Goal: Transaction & Acquisition: Purchase product/service

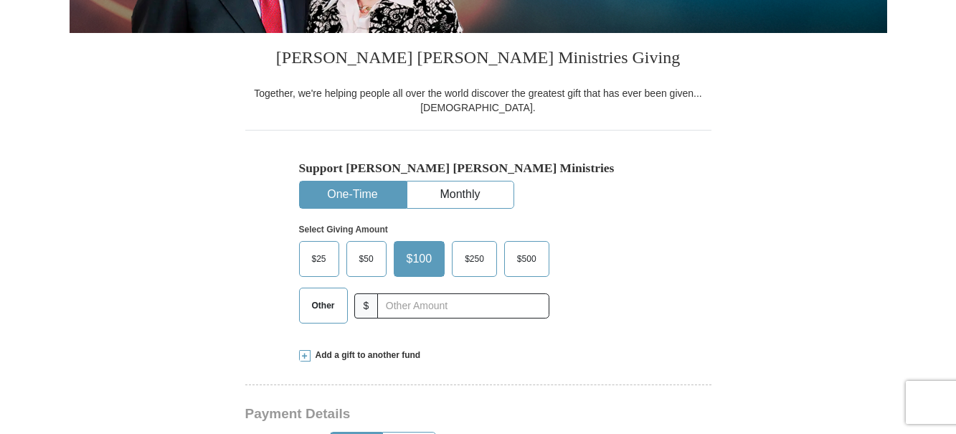
scroll to position [359, 0]
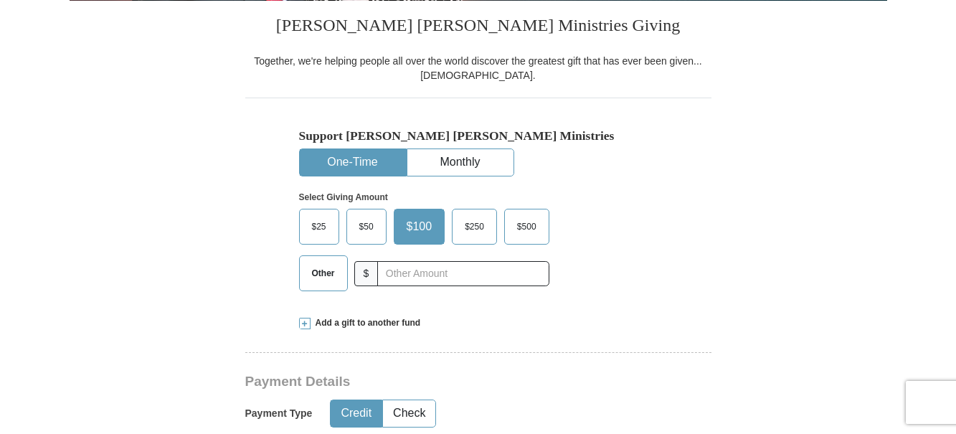
click at [323, 274] on span "Other" at bounding box center [323, 273] width 37 height 22
click at [0, 0] on input "Other" at bounding box center [0, 0] width 0 height 0
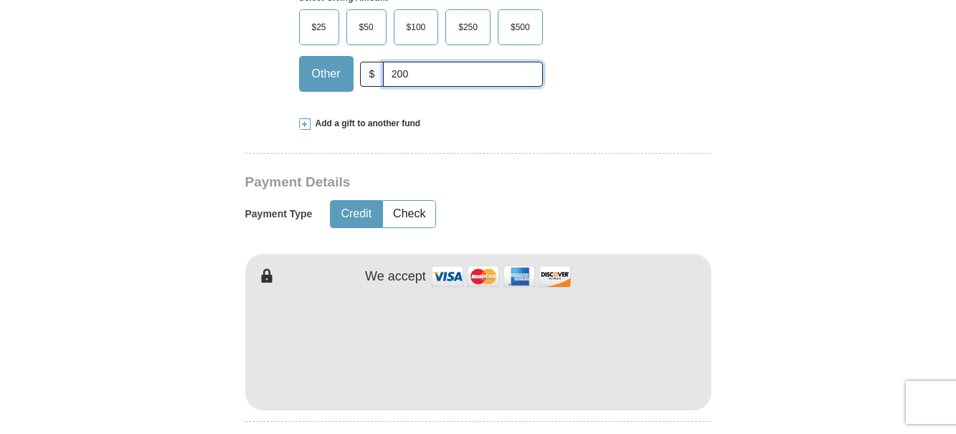
scroll to position [574, 0]
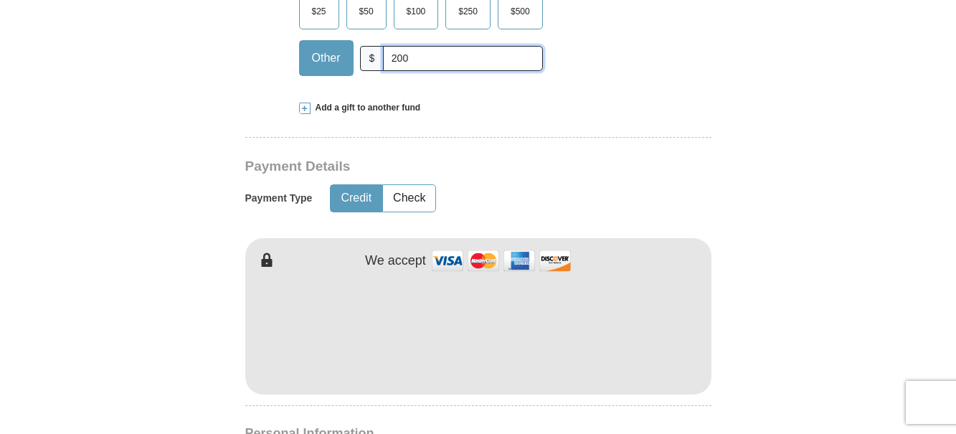
type input "200"
click at [760, 115] on form "Already have an account? Sign in for faster giving. Don't have an account? Crea…" at bounding box center [479, 363] width 818 height 1759
click at [762, 111] on form "Already have an account? Sign in for faster giving. Don't have an account? Crea…" at bounding box center [479, 363] width 818 height 1759
click at [735, 108] on form "Already have an account? Sign in for faster giving. Don't have an account? Crea…" at bounding box center [479, 363] width 818 height 1759
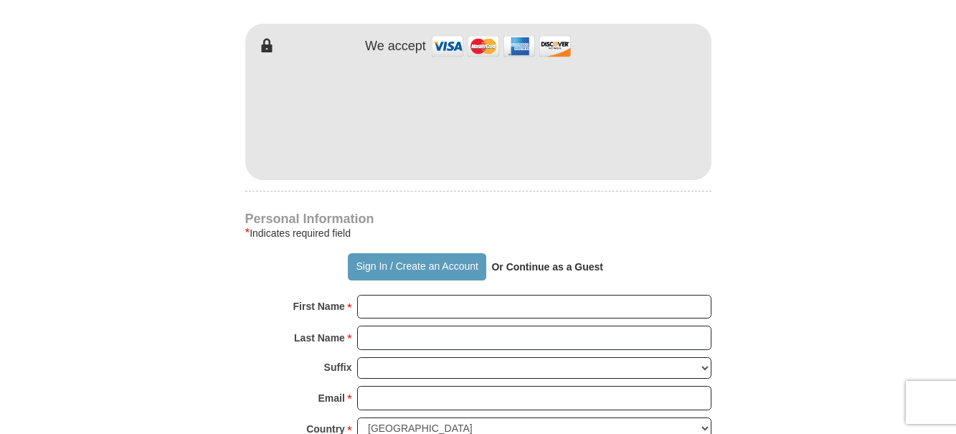
scroll to position [789, 0]
click at [535, 265] on strong "Or Continue as a Guest" at bounding box center [547, 265] width 112 height 11
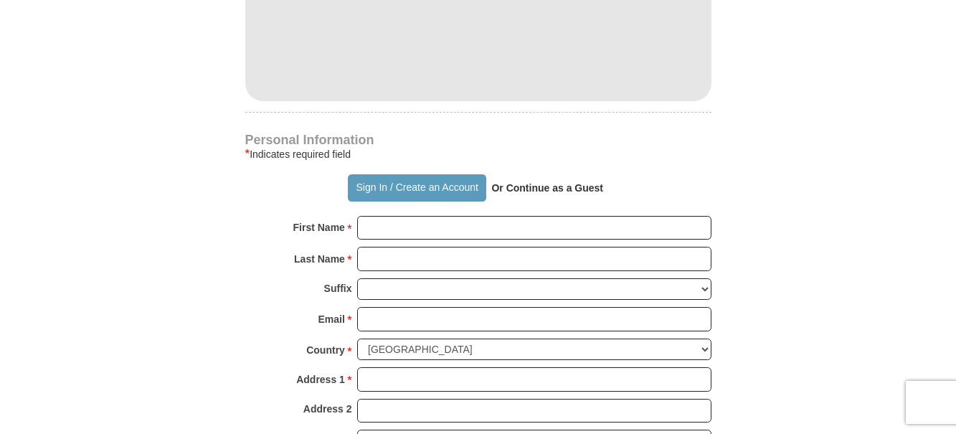
scroll to position [861, 0]
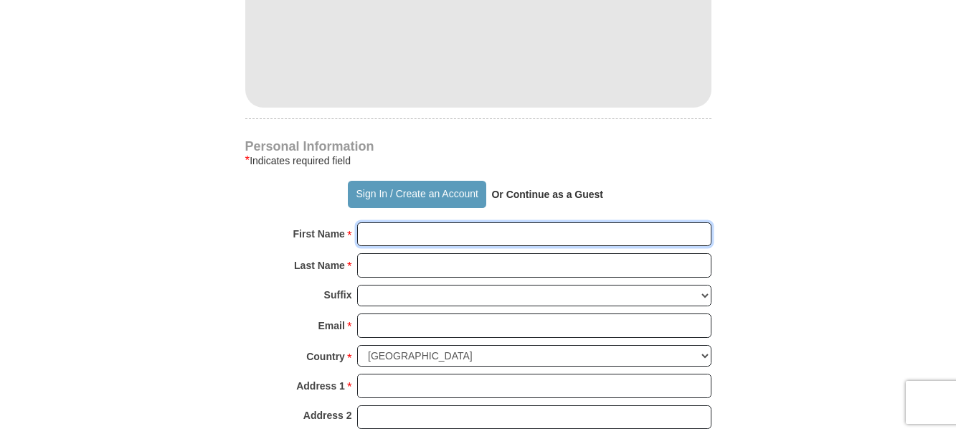
click at [384, 231] on input "First Name *" at bounding box center [534, 234] width 354 height 24
type input "[PERSON_NAME]"
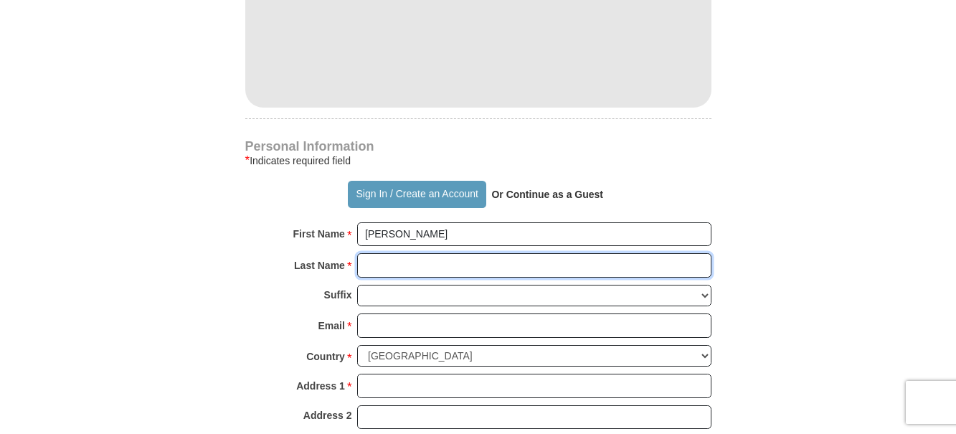
drag, startPoint x: 384, startPoint y: 265, endPoint x: 377, endPoint y: 262, distance: 8.2
click at [382, 264] on input "Last Name *" at bounding box center [534, 265] width 354 height 24
type input "[PERSON_NAME]"
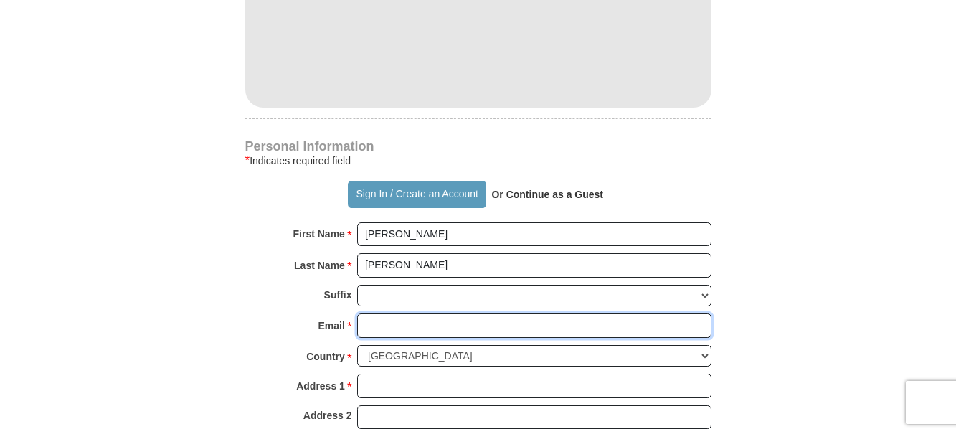
click at [389, 329] on input "Email *" at bounding box center [534, 325] width 354 height 24
type input "siennat"
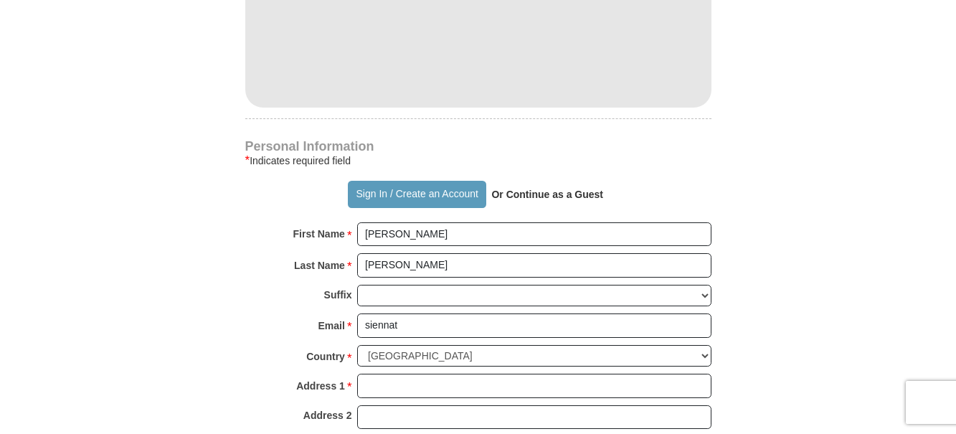
click at [558, 191] on strong "Or Continue as a Guest" at bounding box center [547, 194] width 112 height 11
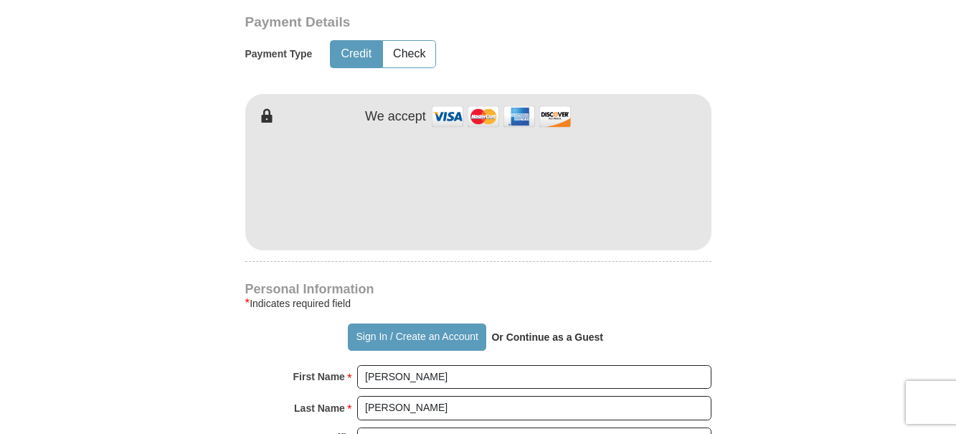
scroll to position [717, 0]
drag, startPoint x: 504, startPoint y: 336, endPoint x: 628, endPoint y: 346, distance: 124.5
click at [630, 347] on div "Sign In / Create an Account Or Continue as a Guest" at bounding box center [478, 337] width 466 height 27
drag, startPoint x: 628, startPoint y: 346, endPoint x: 596, endPoint y: 336, distance: 33.6
click at [596, 336] on strong "Or Continue as a Guest" at bounding box center [547, 337] width 112 height 11
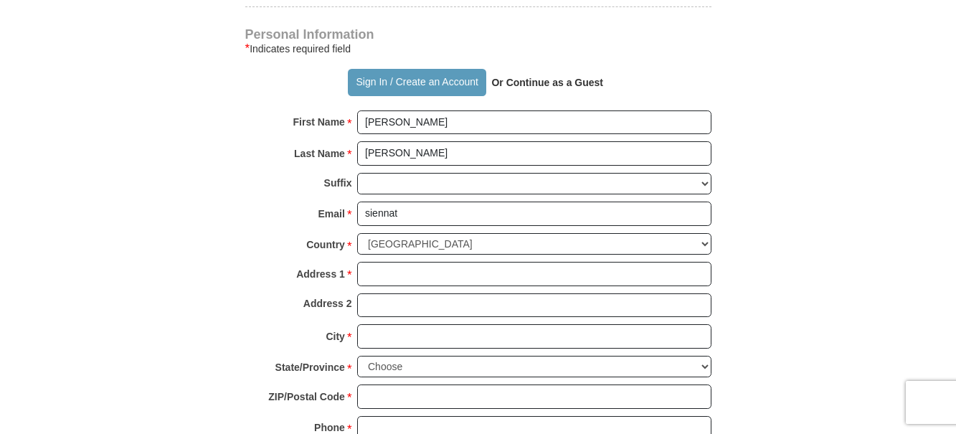
scroll to position [1004, 0]
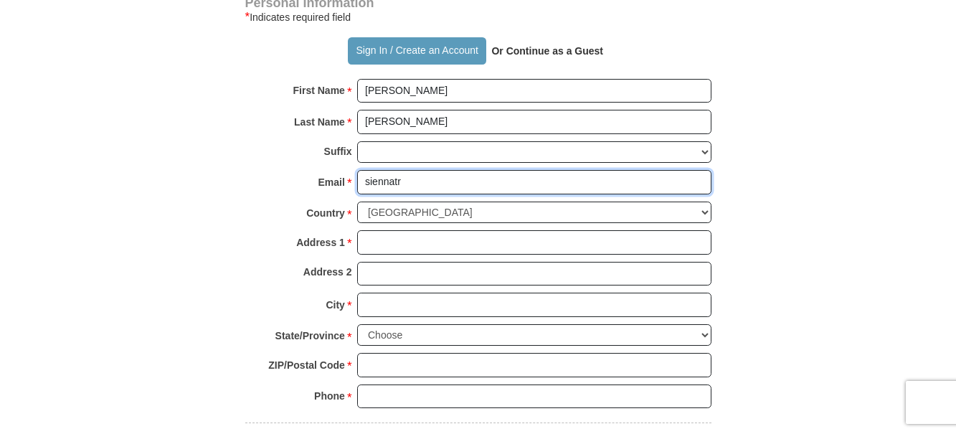
type input "siennatrent@sbcglobal.net"
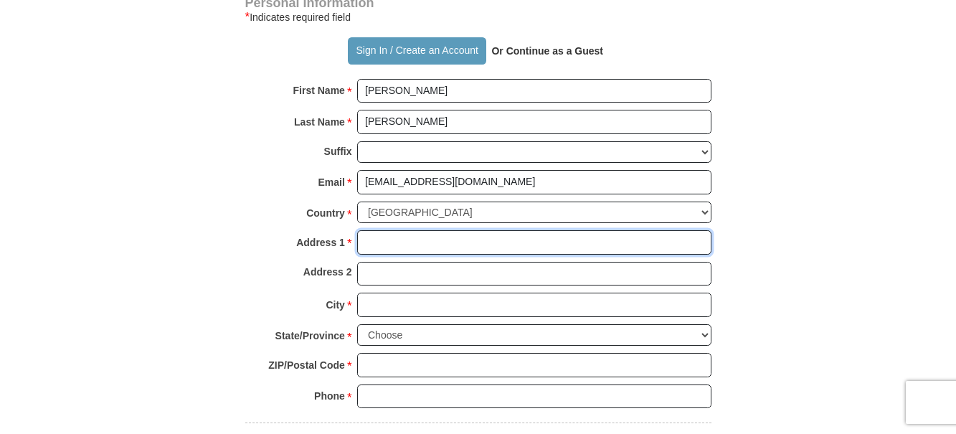
type input "36 Murdock St"
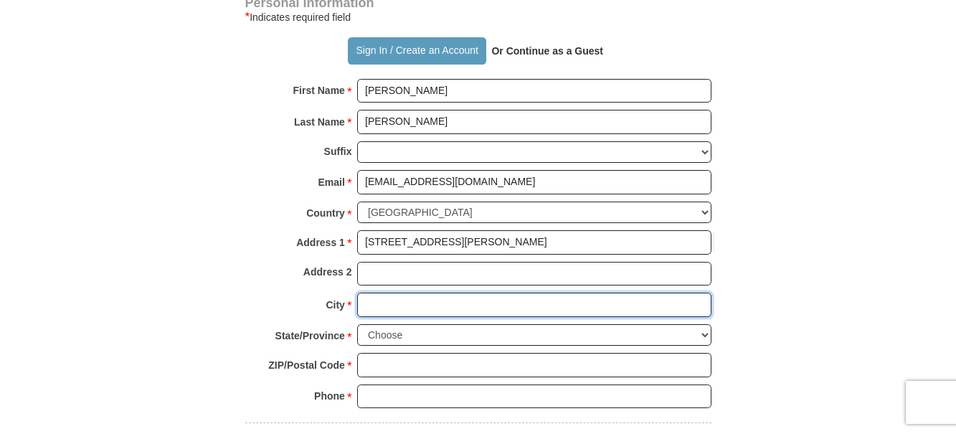
type input "Franklin"
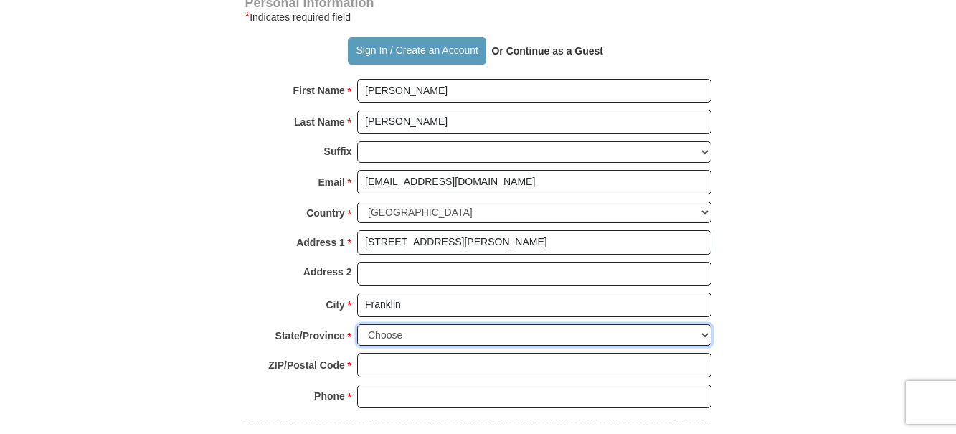
select select "PA"
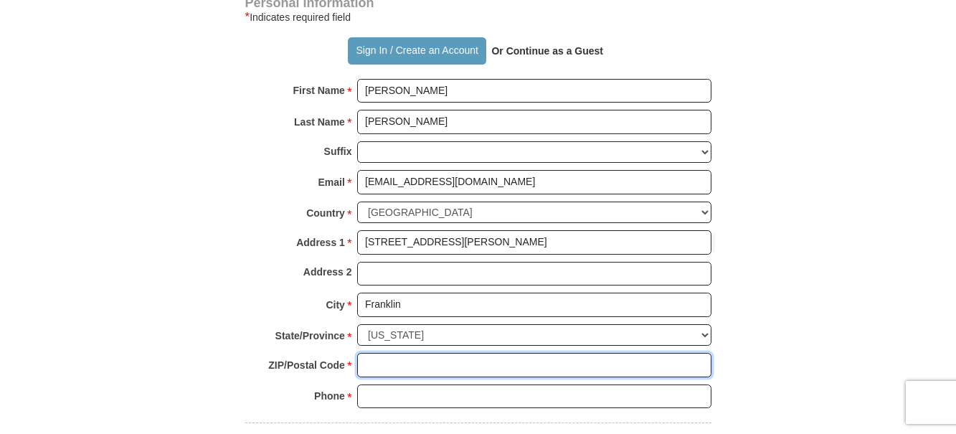
type input "16323"
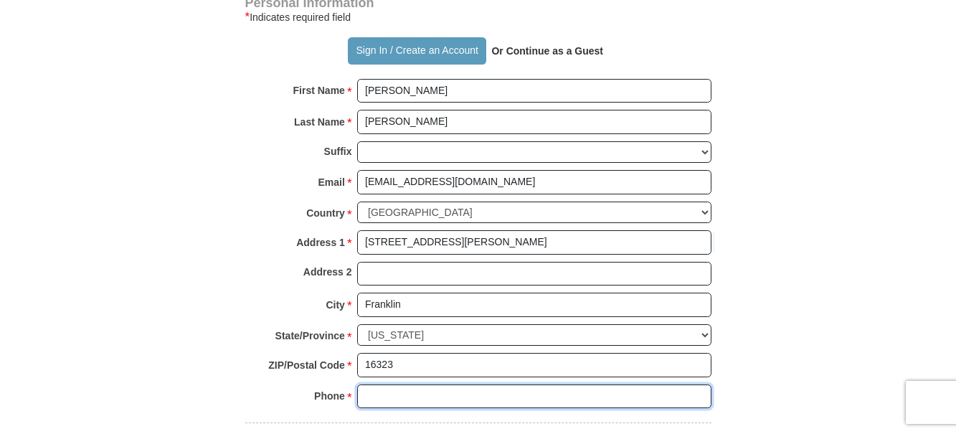
type input "8145162487"
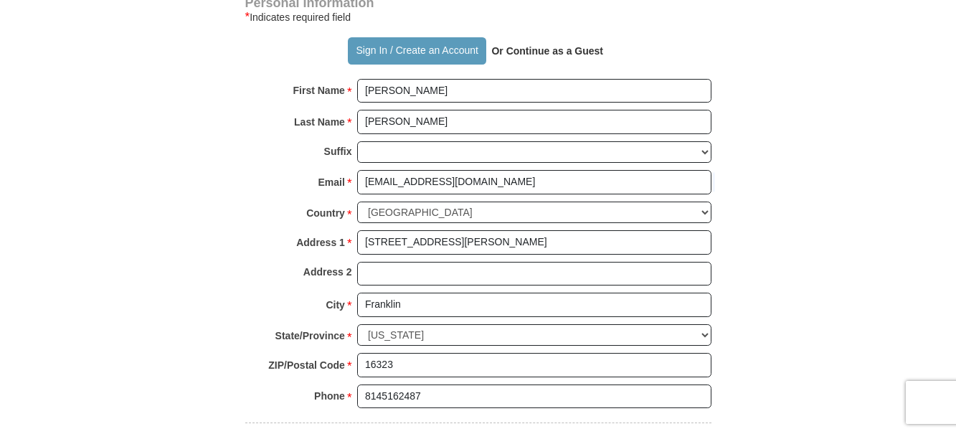
click at [540, 48] on strong "Or Continue as a Guest" at bounding box center [547, 50] width 112 height 11
click at [594, 51] on strong "Or Continue as a Guest" at bounding box center [547, 50] width 112 height 11
click at [521, 52] on strong "Or Continue as a Guest" at bounding box center [547, 50] width 112 height 11
drag, startPoint x: 465, startPoint y: 46, endPoint x: 402, endPoint y: 42, distance: 63.2
click at [463, 48] on button "Sign In / Create an Account" at bounding box center [417, 50] width 138 height 27
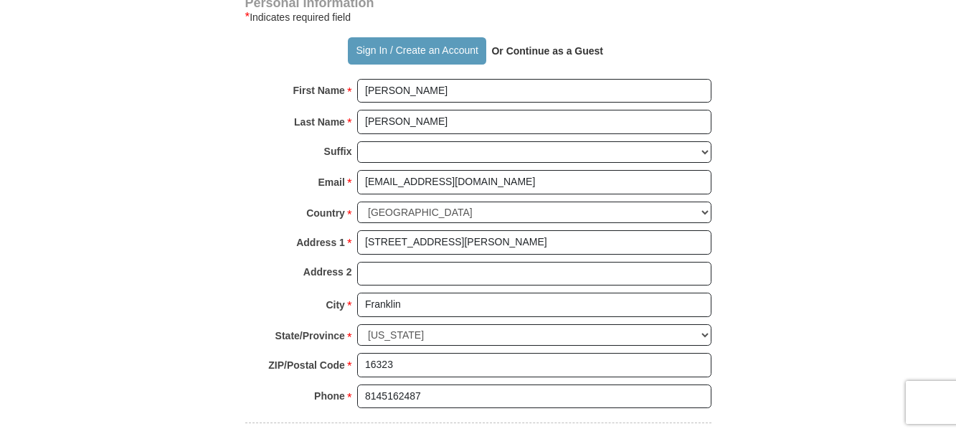
click at [569, 56] on p "Or Continue as a Guest" at bounding box center [547, 51] width 122 height 24
